Goal: Navigation & Orientation: Find specific page/section

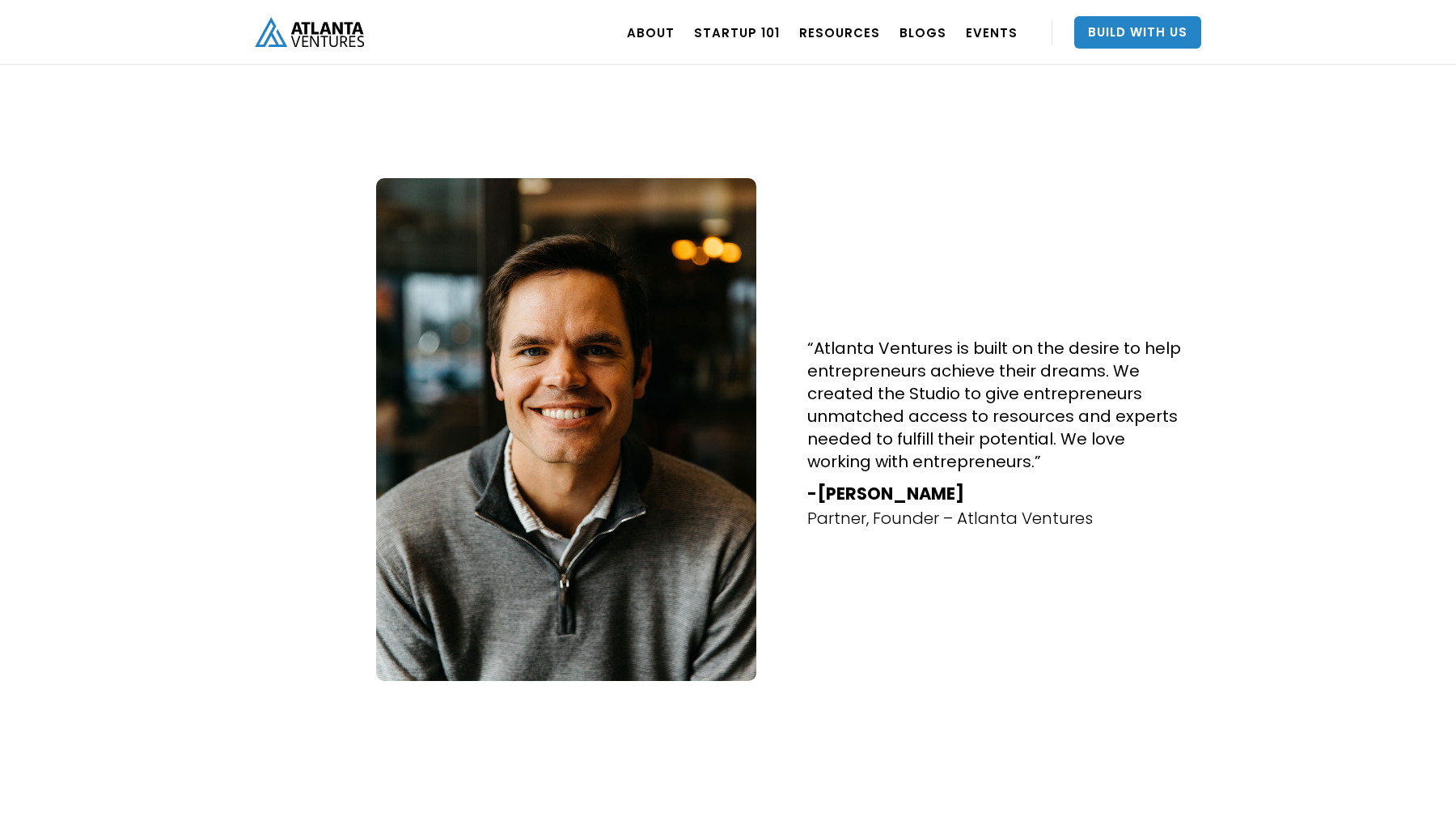
scroll to position [771, 0]
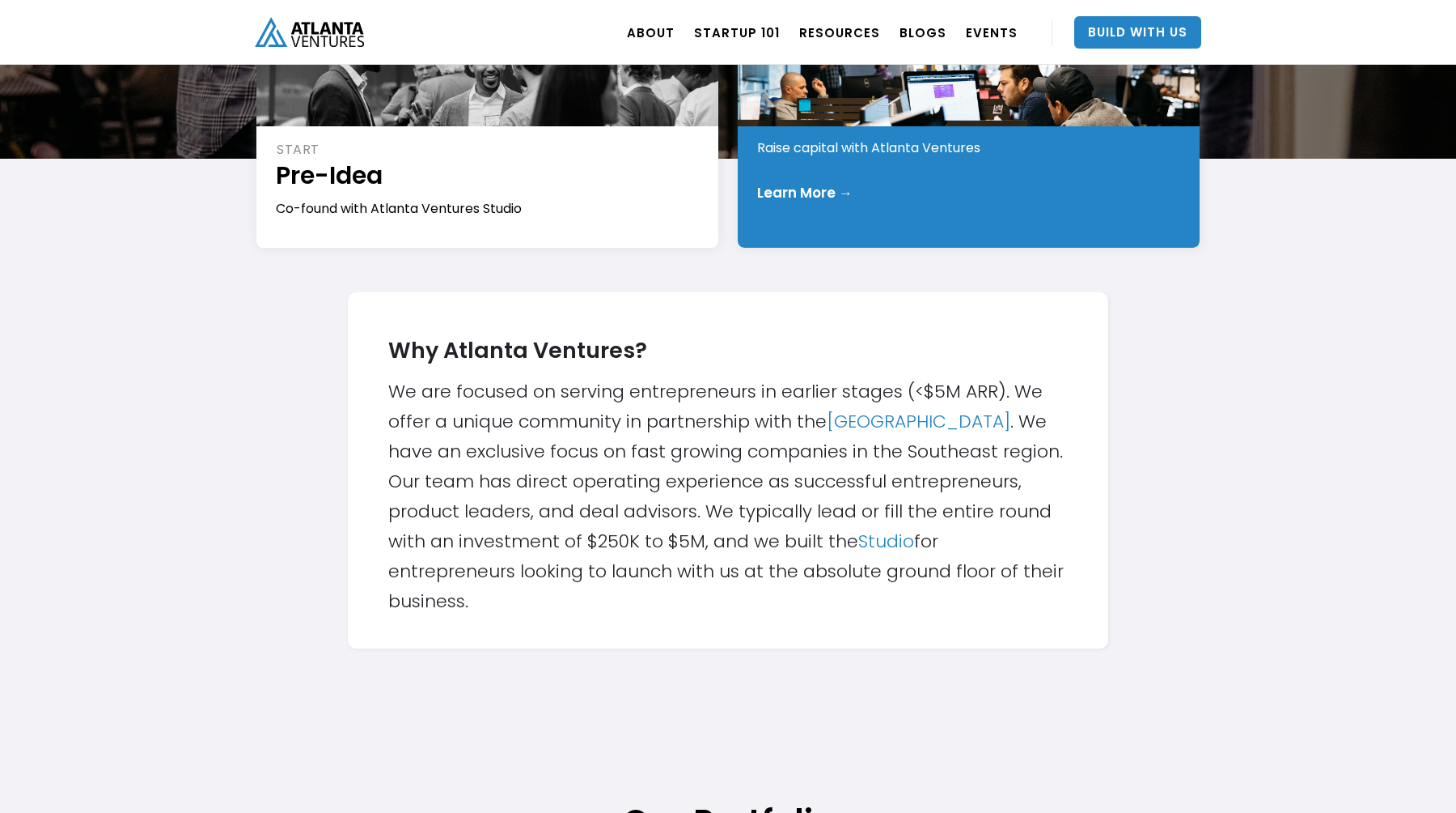
scroll to position [353, 0]
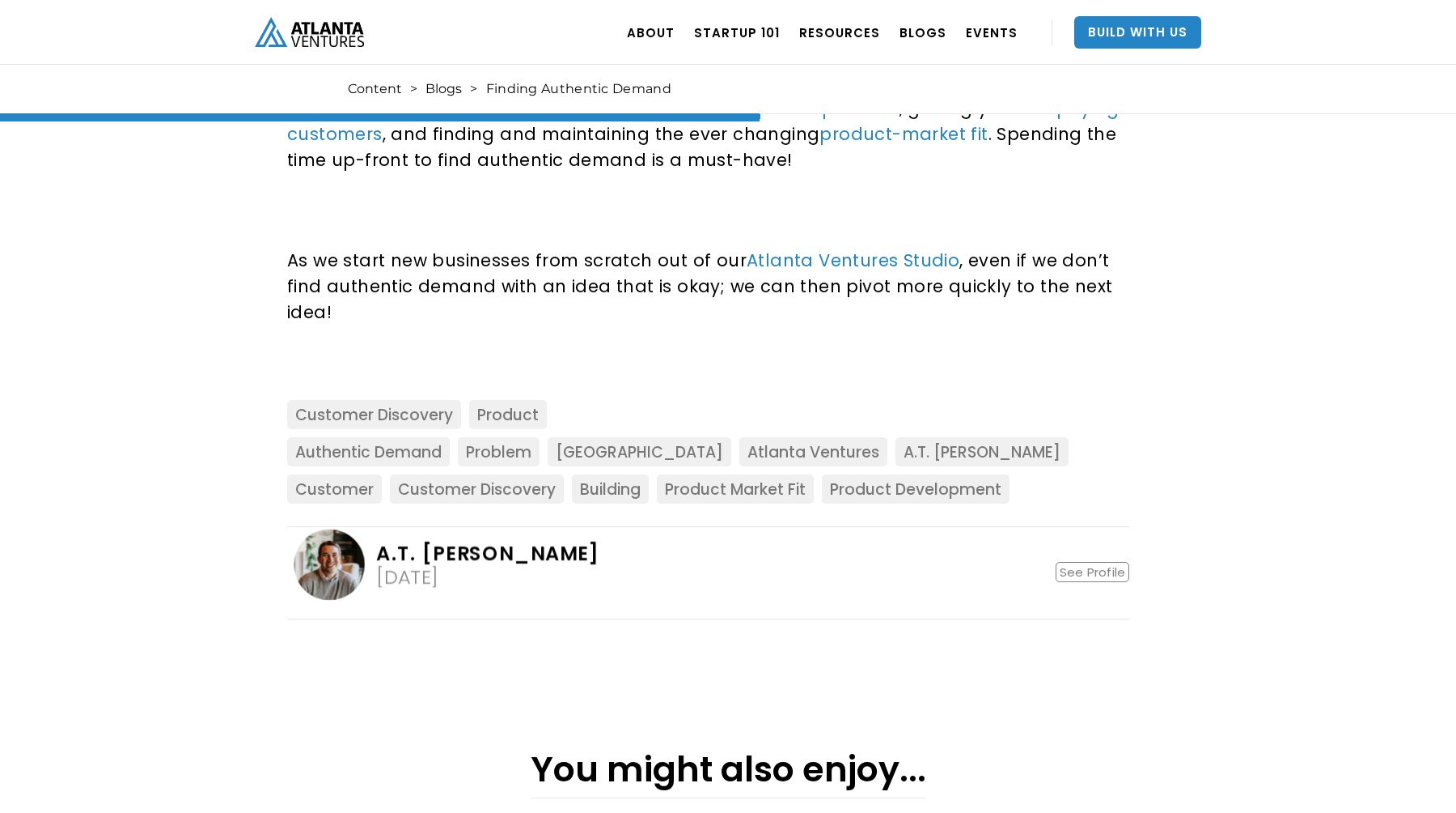
scroll to position [1636, 0]
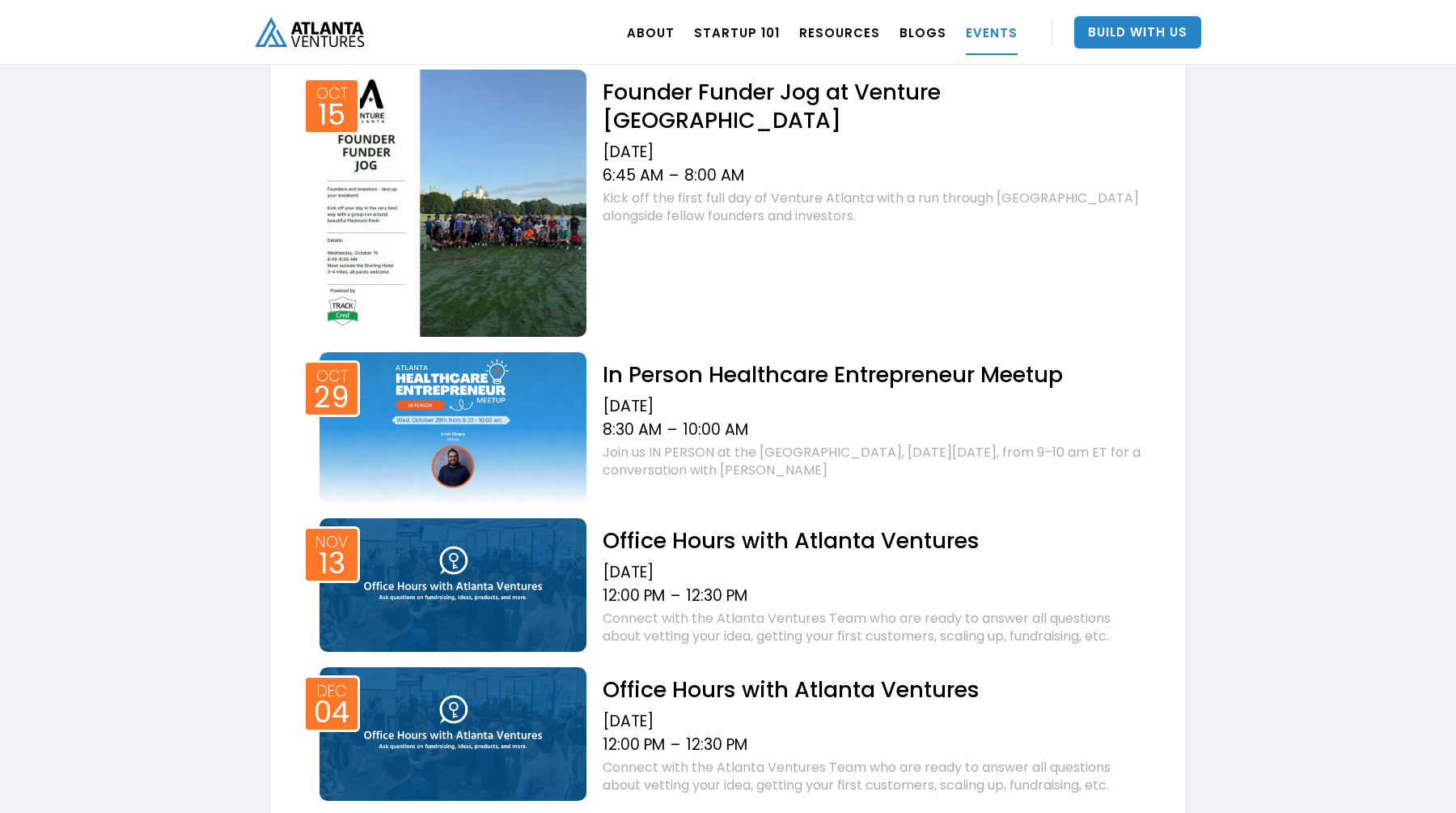
scroll to position [1001, 0]
